Goal: Check status: Check status

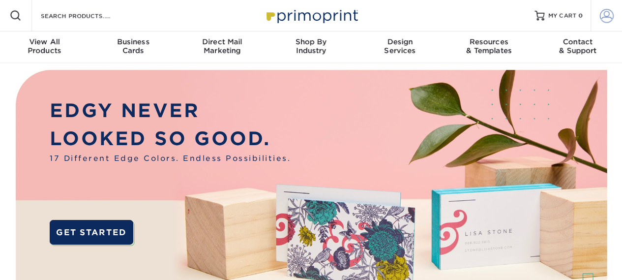
click at [604, 22] on span at bounding box center [607, 16] width 14 height 14
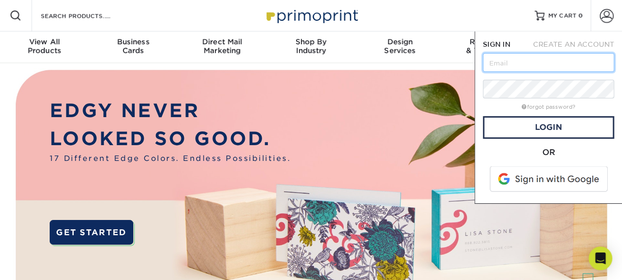
click at [514, 57] on input "text" at bounding box center [548, 62] width 131 height 19
type input "[EMAIL_ADDRESS][DOMAIN_NAME]"
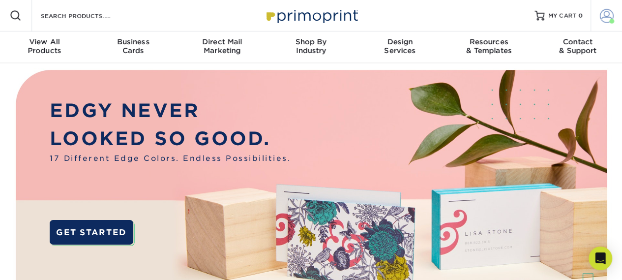
click at [607, 21] on span at bounding box center [607, 16] width 14 height 14
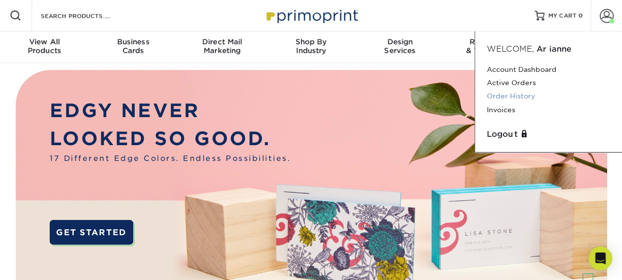
click at [518, 94] on link "Order History" at bounding box center [548, 95] width 123 height 13
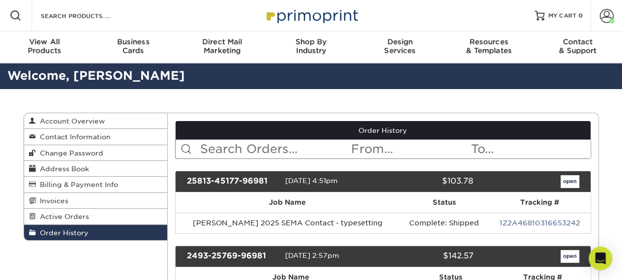
scroll to position [245, 0]
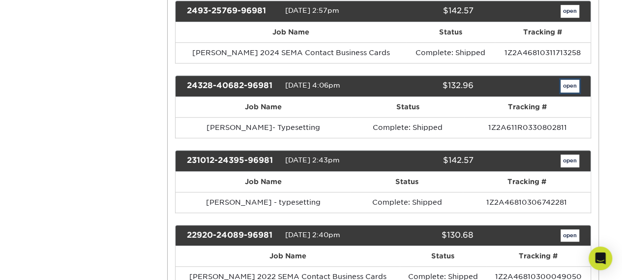
click at [571, 86] on link "open" at bounding box center [569, 86] width 19 height 13
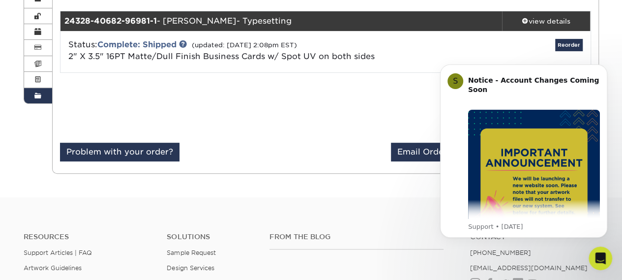
scroll to position [138, 0]
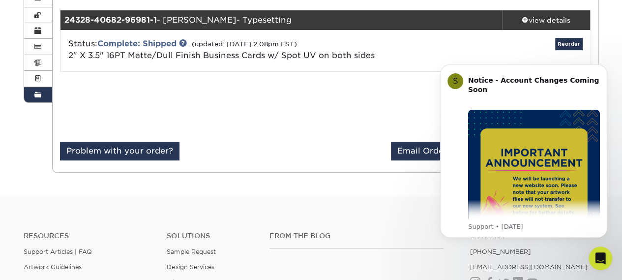
drag, startPoint x: 627, startPoint y: 65, endPoint x: 191, endPoint y: 71, distance: 436.1
click at [151, 41] on link "Complete: Shipped" at bounding box center [136, 43] width 79 height 9
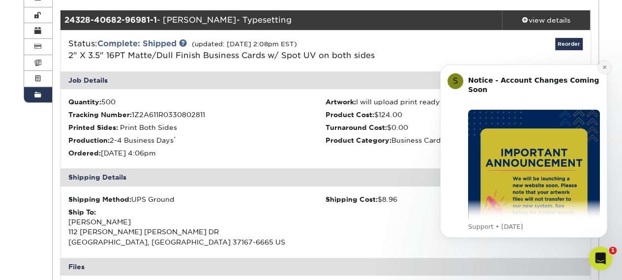
click at [607, 67] on button "Dismiss notification" at bounding box center [604, 67] width 13 height 13
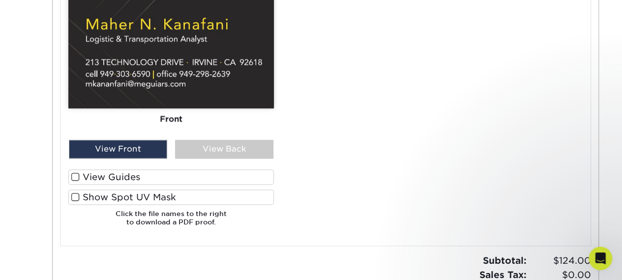
scroll to position [673, 0]
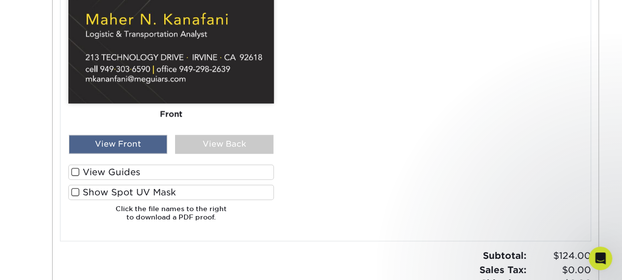
click at [147, 144] on div "View Front" at bounding box center [118, 144] width 98 height 19
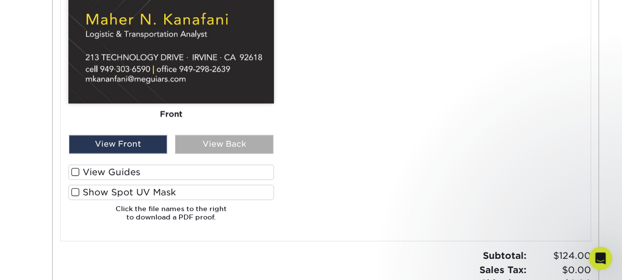
click at [202, 141] on div "View Back" at bounding box center [224, 144] width 98 height 19
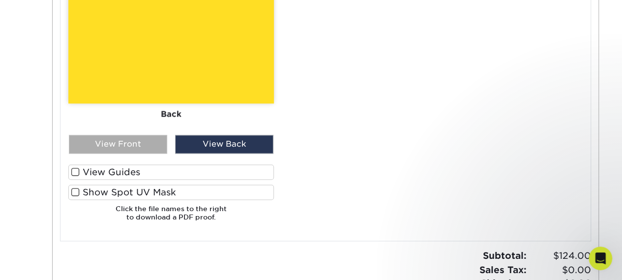
click at [101, 137] on div "View Front" at bounding box center [118, 144] width 98 height 19
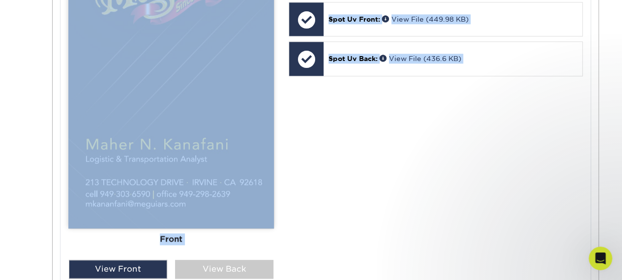
click at [621, 4] on div "Order History Account Overview Contact Information Change Password Address Book…" at bounding box center [311, 15] width 622 height 949
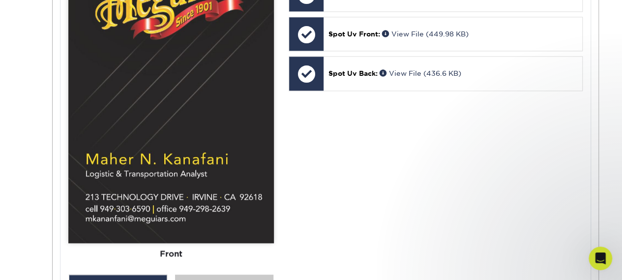
scroll to position [519, 0]
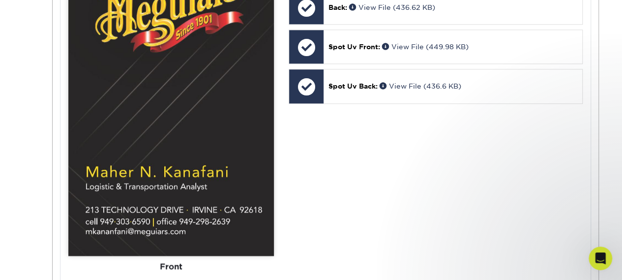
click at [621, 4] on div "Order History Account Overview Contact Information Change Password Address Book…" at bounding box center [311, 43] width 622 height 949
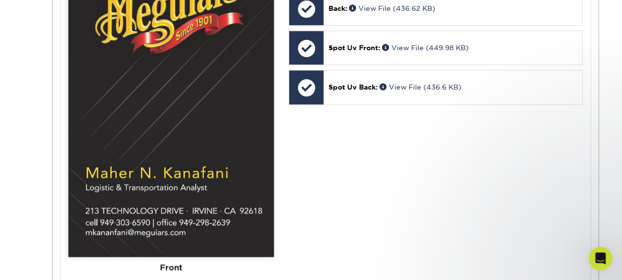
click at [621, 4] on div "Order History Account Overview Contact Information Change Password Address Book…" at bounding box center [311, 44] width 622 height 949
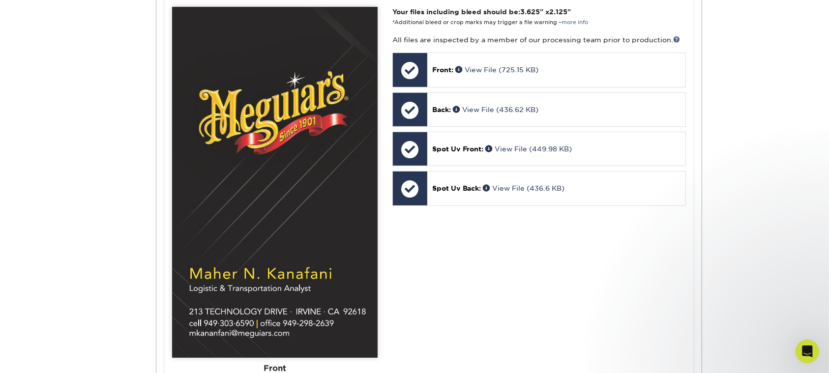
scroll to position [414, 0]
